Goal: Task Accomplishment & Management: Complete application form

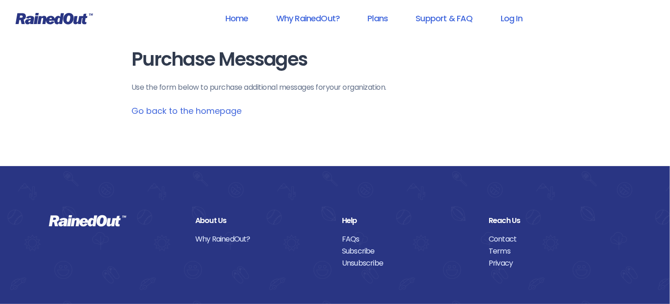
click at [180, 113] on link "Go back to the homepage" at bounding box center [186, 111] width 110 height 12
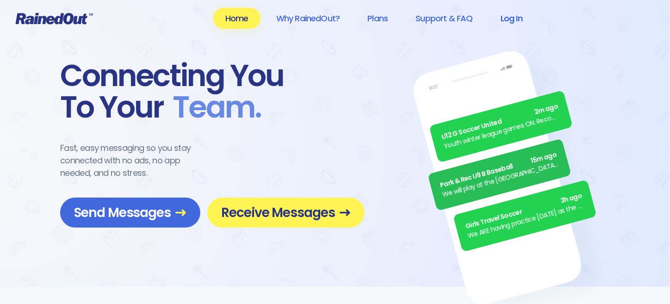
click at [514, 18] on link "Log In" at bounding box center [512, 18] width 46 height 21
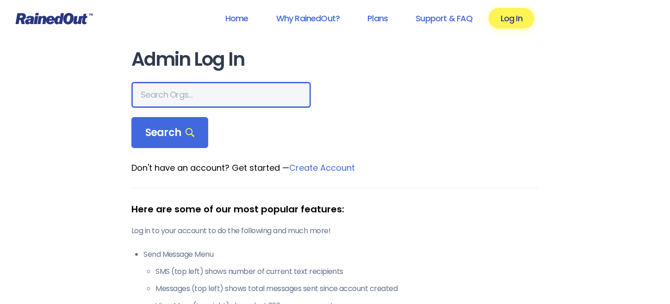
click at [191, 99] on input "text" at bounding box center [221, 95] width 180 height 26
type input "SPECIAL OLYMPICS [PERSON_NAME]"
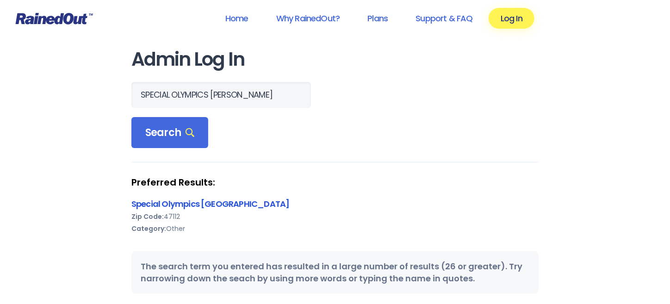
click at [172, 204] on link "Special Olympics [GEOGRAPHIC_DATA]" at bounding box center [210, 204] width 158 height 12
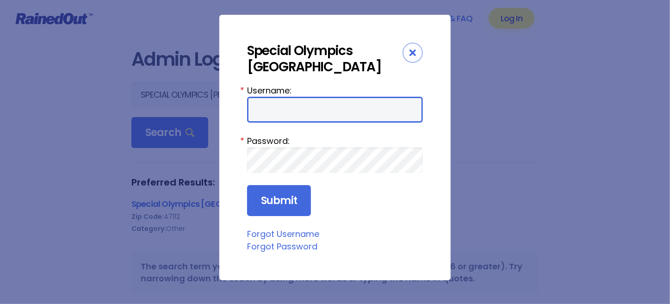
click at [339, 106] on input "Username:" at bounding box center [335, 110] width 176 height 26
type input "d"
type input "soharrisonco"
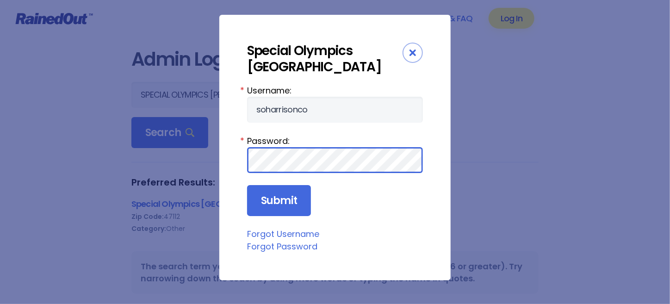
click at [247, 185] on input "Submit" at bounding box center [279, 200] width 64 height 31
